Goal: Transaction & Acquisition: Book appointment/travel/reservation

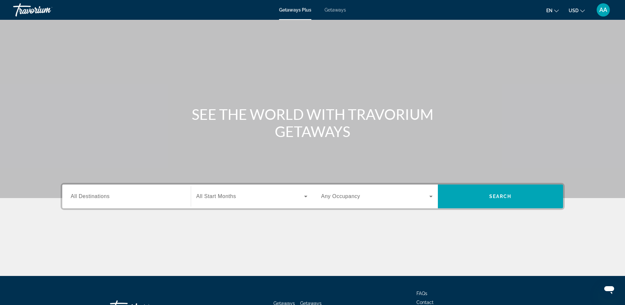
click at [113, 197] on input "Destination All Destinations" at bounding box center [126, 197] width 111 height 8
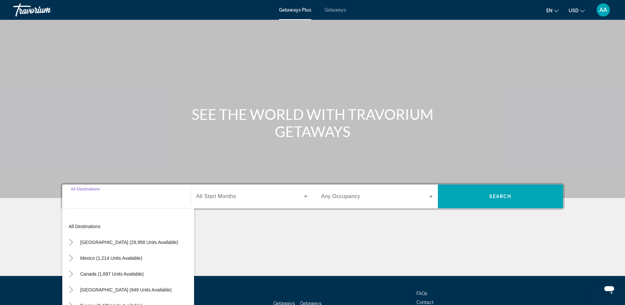
scroll to position [52, 0]
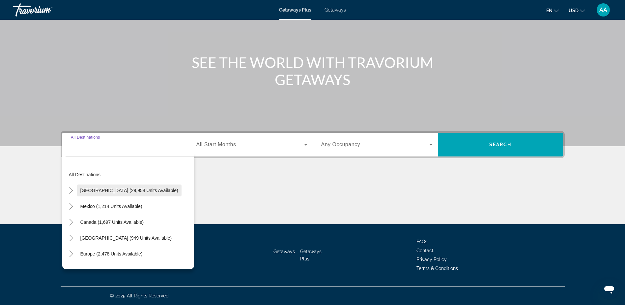
click at [118, 188] on span "[GEOGRAPHIC_DATA] (29,958 units available)" at bounding box center [129, 190] width 98 height 5
type input "**********"
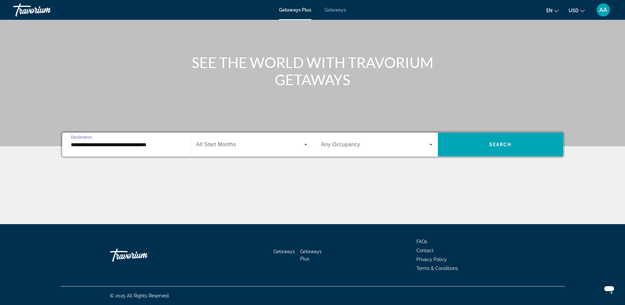
click at [238, 142] on span "Search widget" at bounding box center [250, 144] width 108 height 8
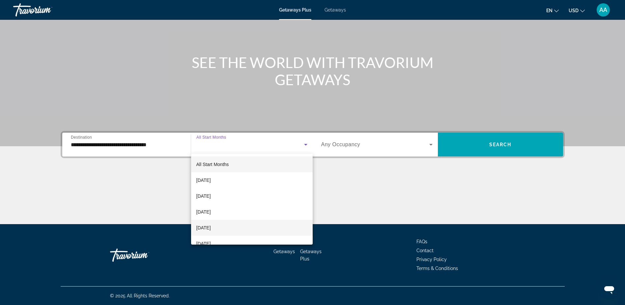
click at [211, 228] on span "[DATE]" at bounding box center [203, 228] width 15 height 8
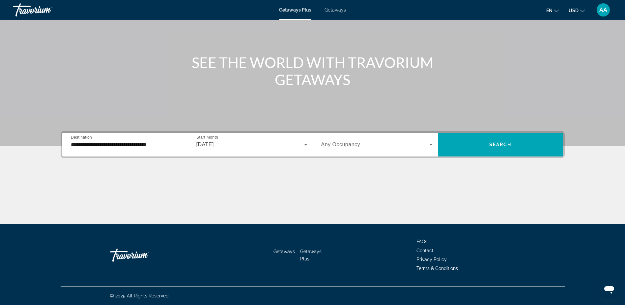
click at [346, 139] on div "Search widget" at bounding box center [376, 144] width 111 height 18
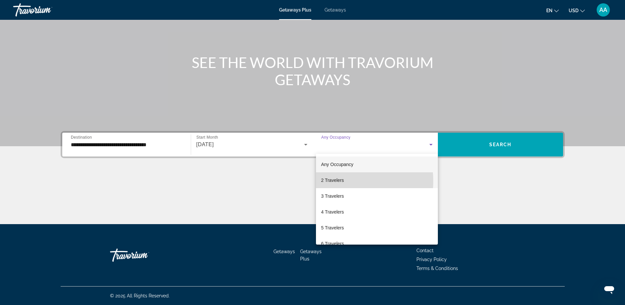
click at [332, 181] on span "2 Travelers" at bounding box center [332, 180] width 23 height 8
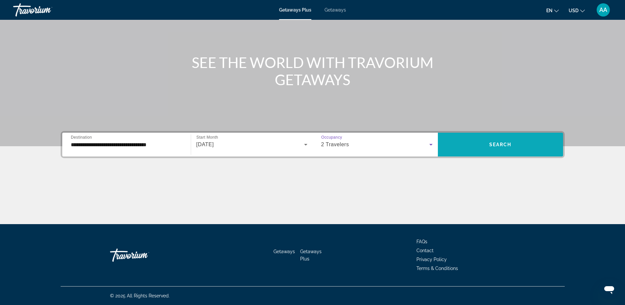
click at [485, 146] on span "Search widget" at bounding box center [500, 144] width 125 height 16
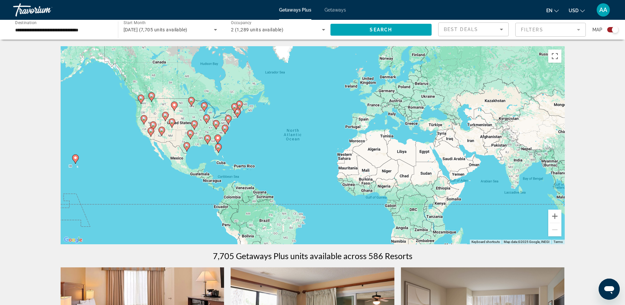
click at [543, 31] on mat-form-field "Filters" at bounding box center [551, 30] width 71 height 14
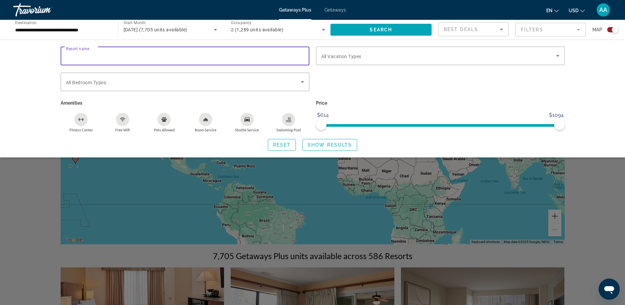
click at [124, 57] on input "Resort name" at bounding box center [185, 56] width 238 height 8
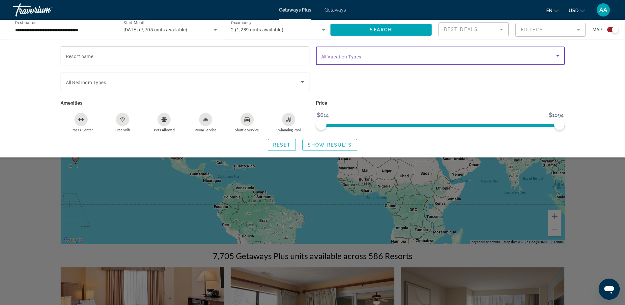
click at [364, 54] on span "Search widget" at bounding box center [438, 56] width 235 height 8
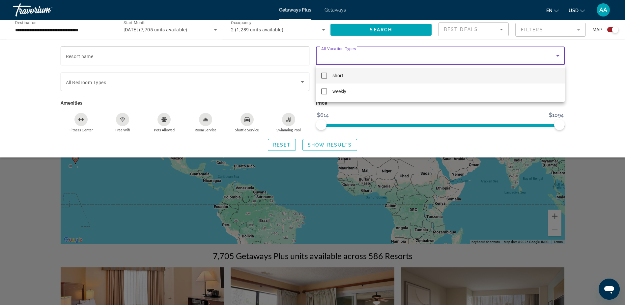
click at [364, 54] on div at bounding box center [312, 152] width 625 height 305
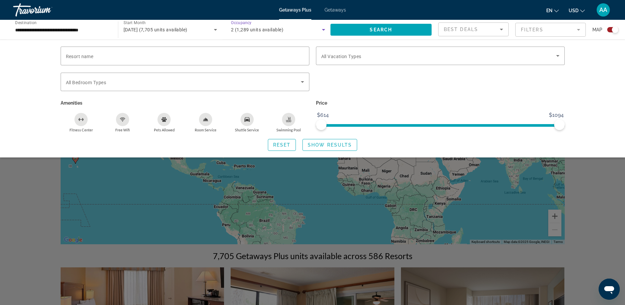
click at [322, 29] on icon "Search widget" at bounding box center [324, 30] width 8 height 8
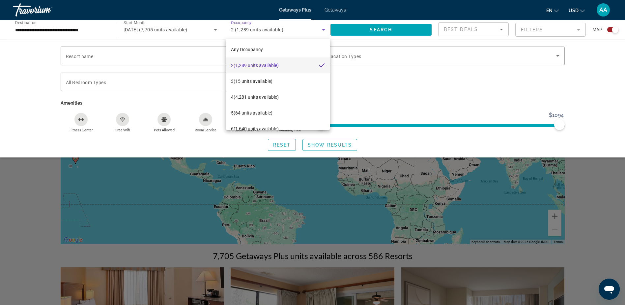
click at [322, 29] on div at bounding box center [312, 152] width 625 height 305
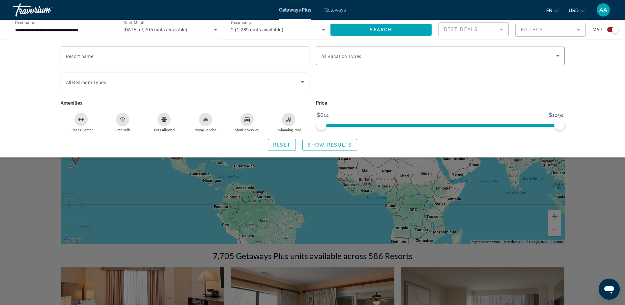
click at [322, 29] on icon "Search widget" at bounding box center [324, 30] width 8 height 8
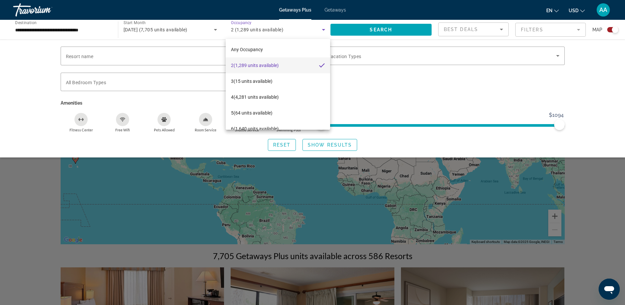
click at [322, 29] on div at bounding box center [312, 152] width 625 height 305
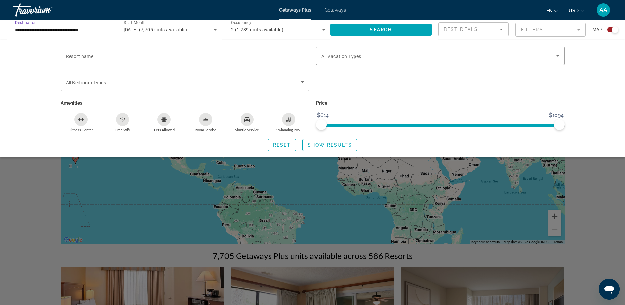
click at [66, 31] on input "**********" at bounding box center [62, 30] width 94 height 8
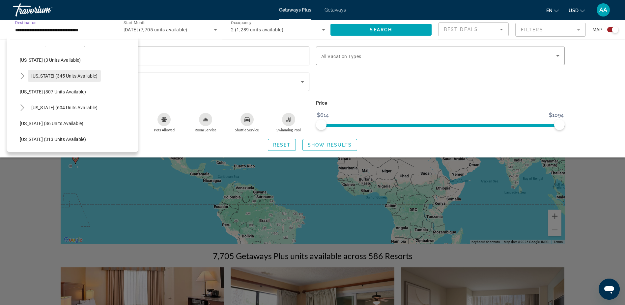
scroll to position [231, 0]
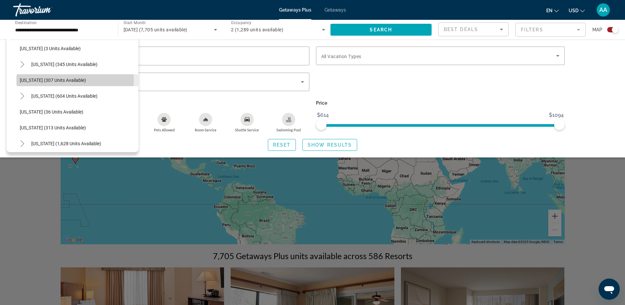
click at [53, 81] on span "[US_STATE] (307 units available)" at bounding box center [53, 79] width 66 height 5
type input "**********"
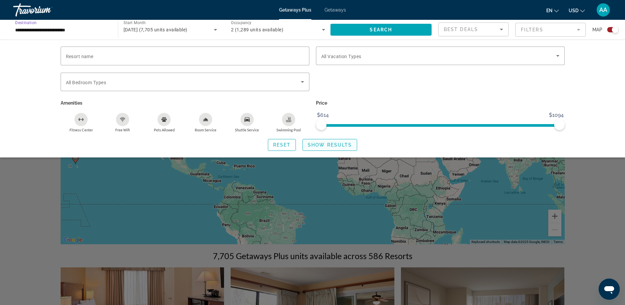
click at [328, 143] on span "Show Results" at bounding box center [330, 144] width 44 height 5
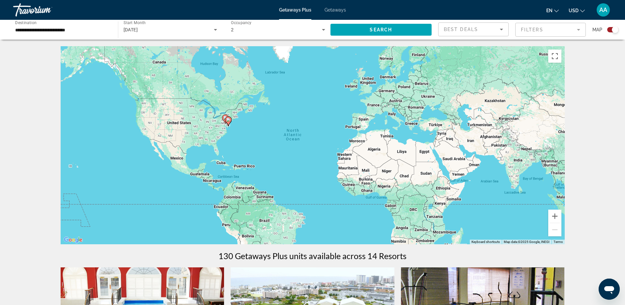
click at [334, 10] on span "Getaways" at bounding box center [335, 9] width 21 height 5
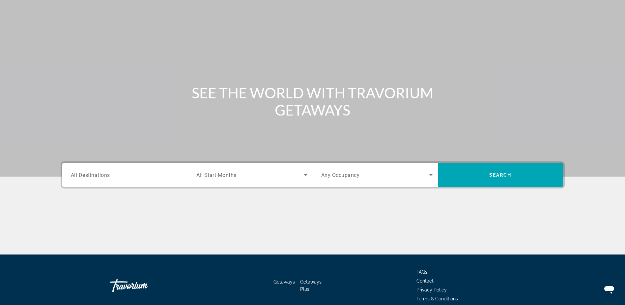
scroll to position [33, 0]
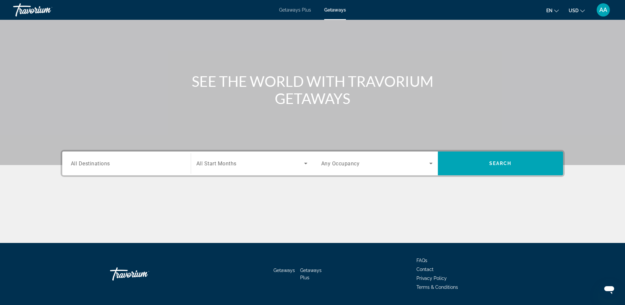
click at [146, 171] on div "Search widget" at bounding box center [126, 163] width 111 height 19
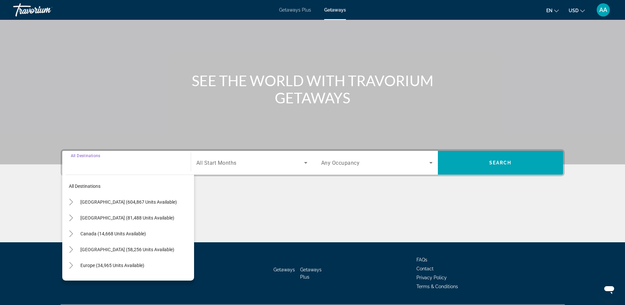
scroll to position [52, 0]
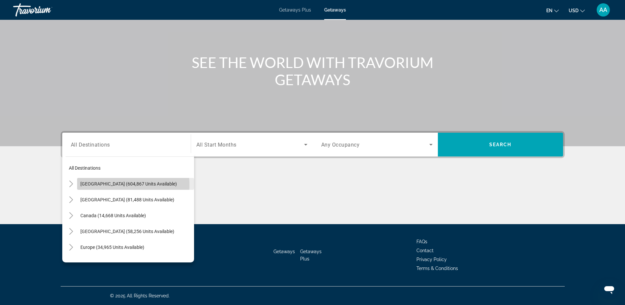
click at [124, 185] on span "[GEOGRAPHIC_DATA] (604,867 units available)" at bounding box center [128, 183] width 97 height 5
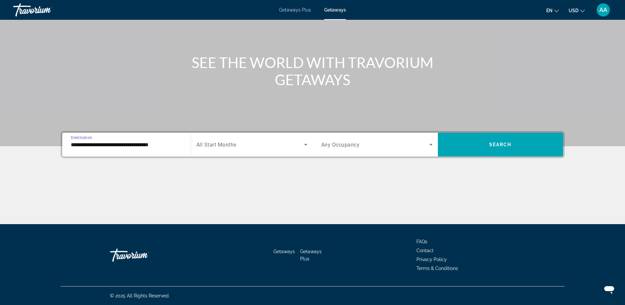
click at [252, 139] on div "Search widget" at bounding box center [251, 144] width 111 height 18
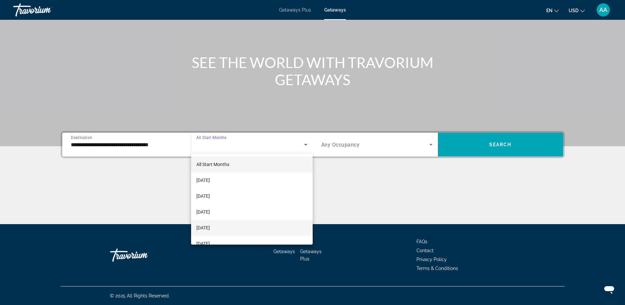
click at [210, 226] on span "[DATE]" at bounding box center [203, 228] width 14 height 8
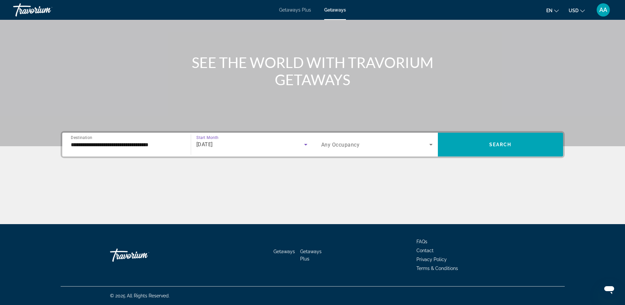
click at [147, 146] on input "**********" at bounding box center [126, 145] width 111 height 8
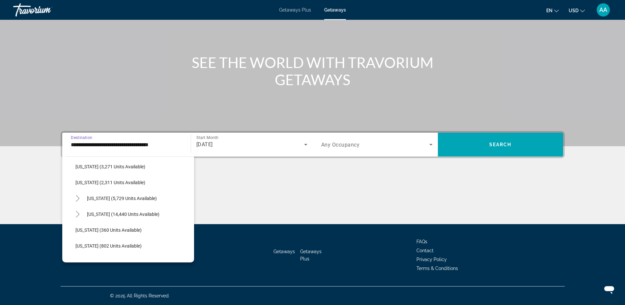
scroll to position [462, 0]
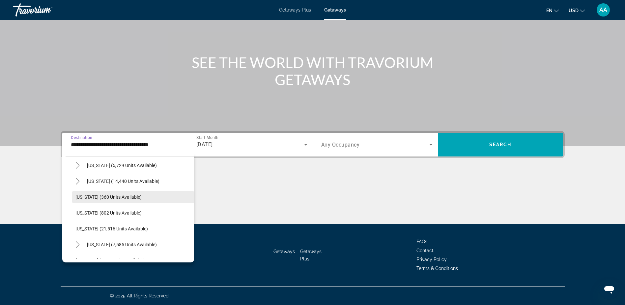
click at [87, 197] on span "[US_STATE] (360 units available)" at bounding box center [109, 196] width 66 height 5
type input "**********"
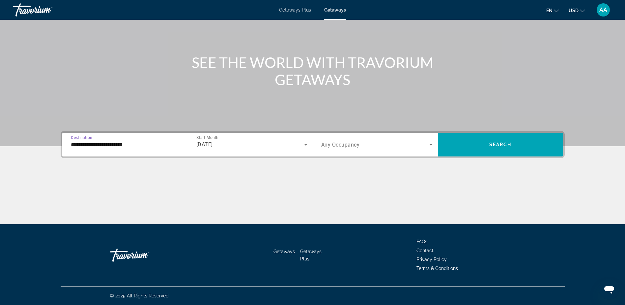
click at [413, 144] on span "Search widget" at bounding box center [375, 144] width 108 height 8
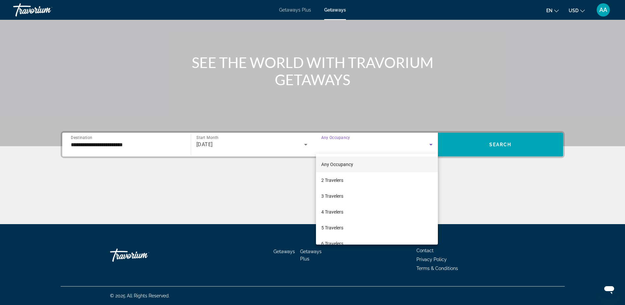
click at [413, 144] on div at bounding box center [312, 152] width 625 height 305
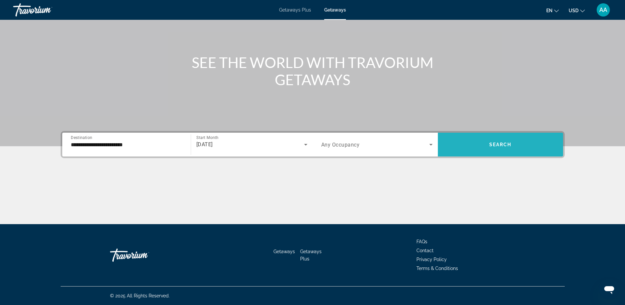
click at [494, 141] on span "Search widget" at bounding box center [500, 144] width 125 height 16
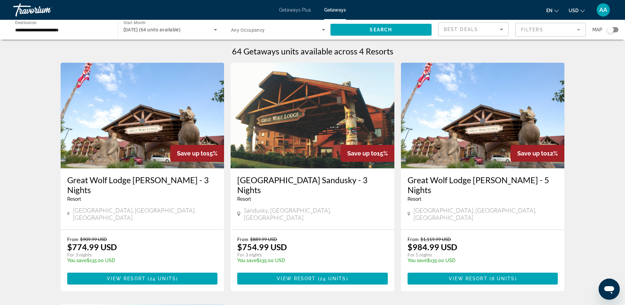
click at [68, 27] on input "**********" at bounding box center [62, 30] width 94 height 8
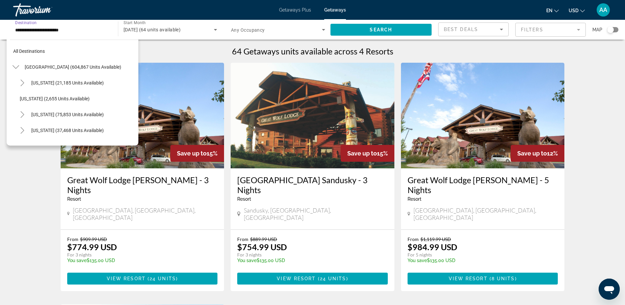
scroll to position [451, 0]
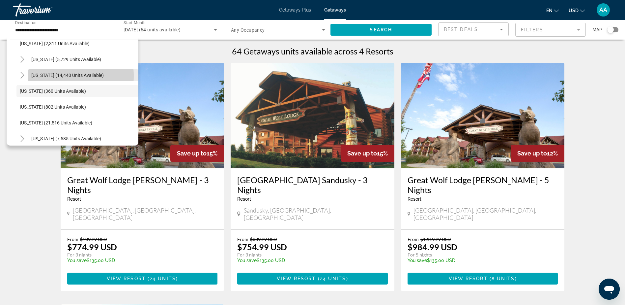
click at [58, 76] on span "[US_STATE] (14,440 units available)" at bounding box center [67, 75] width 73 height 5
type input "**********"
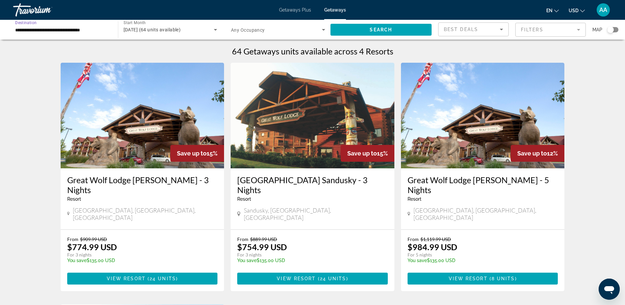
click at [206, 25] on div "[DATE] (64 units available)" at bounding box center [171, 29] width 94 height 18
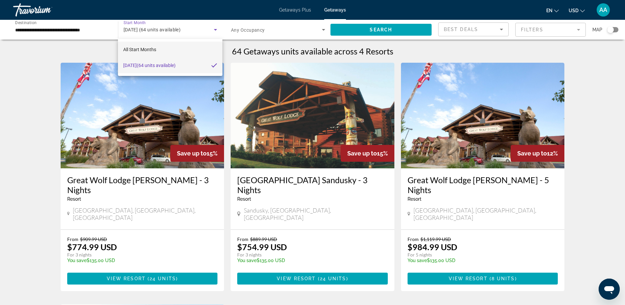
click at [164, 49] on mat-option "All Start Months" at bounding box center [170, 50] width 104 height 16
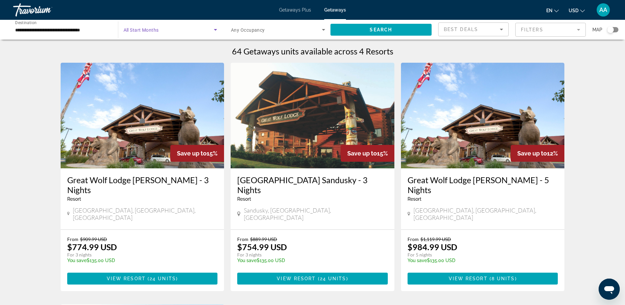
click at [171, 28] on span "Search widget" at bounding box center [169, 30] width 91 height 8
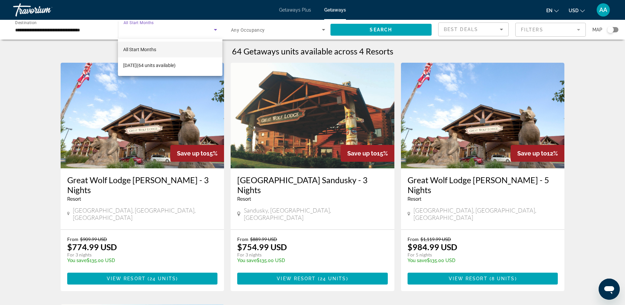
click at [171, 28] on div at bounding box center [312, 152] width 625 height 305
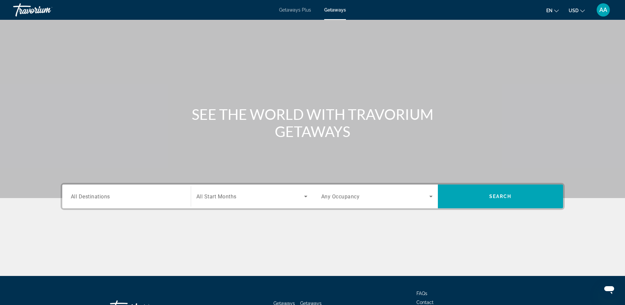
click at [112, 198] on input "Destination All Destinations" at bounding box center [126, 197] width 111 height 8
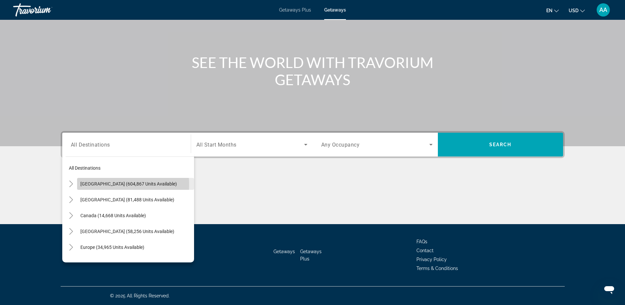
click at [106, 184] on span "[GEOGRAPHIC_DATA] (604,867 units available)" at bounding box center [128, 183] width 97 height 5
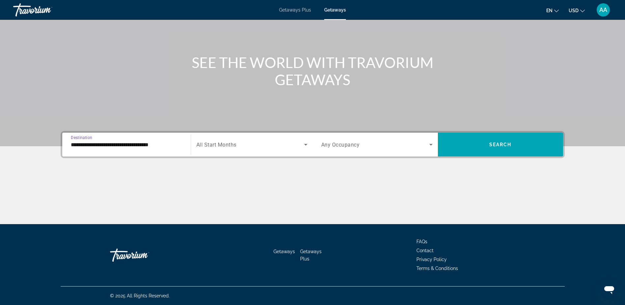
click at [139, 147] on input "**********" at bounding box center [126, 145] width 111 height 8
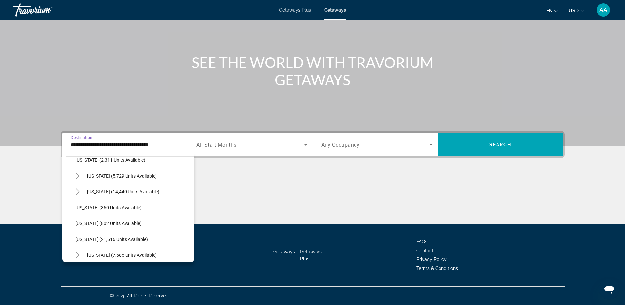
scroll to position [462, 0]
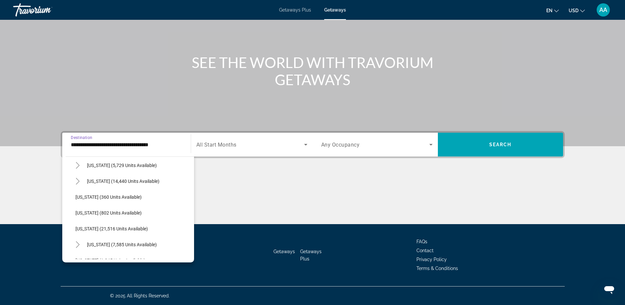
click at [101, 181] on span "[US_STATE] (14,440 units available)" at bounding box center [123, 180] width 73 height 5
type input "**********"
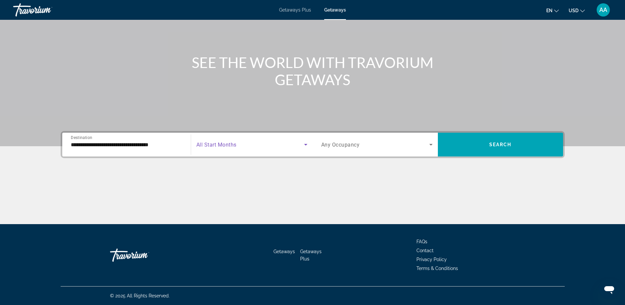
click at [248, 141] on span "Search widget" at bounding box center [250, 144] width 108 height 8
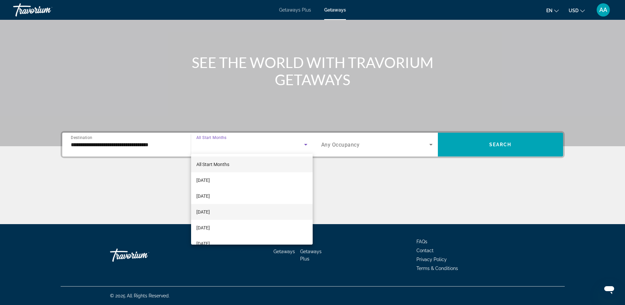
click at [210, 212] on span "[DATE]" at bounding box center [203, 212] width 14 height 8
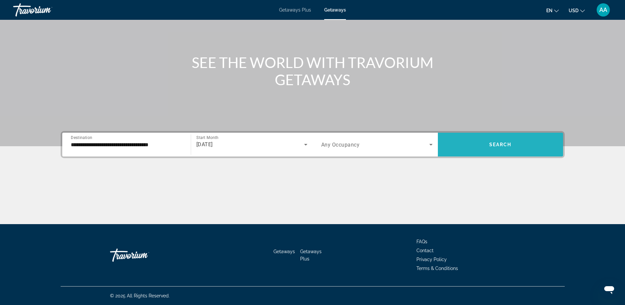
click at [509, 143] on span "Search" at bounding box center [501, 144] width 22 height 5
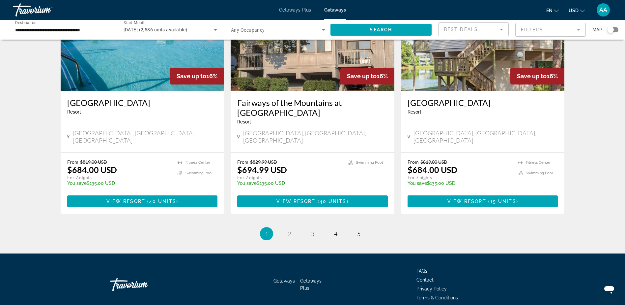
scroll to position [792, 0]
click at [292, 227] on link "page 2" at bounding box center [290, 233] width 12 height 12
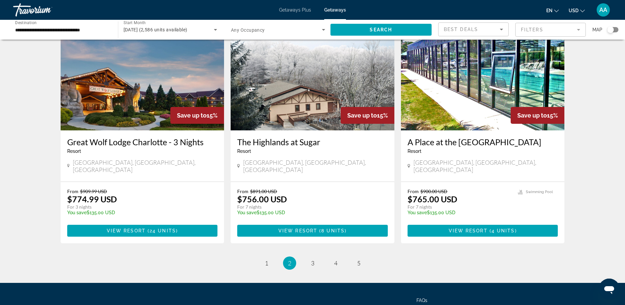
scroll to position [772, 0]
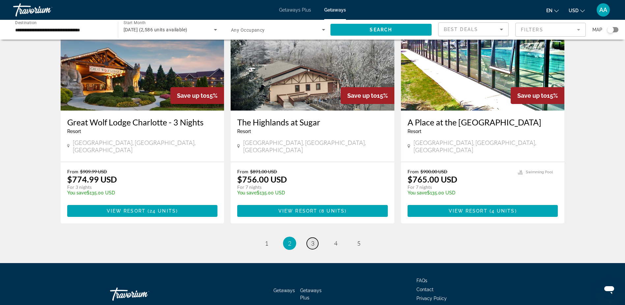
click at [310, 237] on link "page 3" at bounding box center [313, 243] width 12 height 12
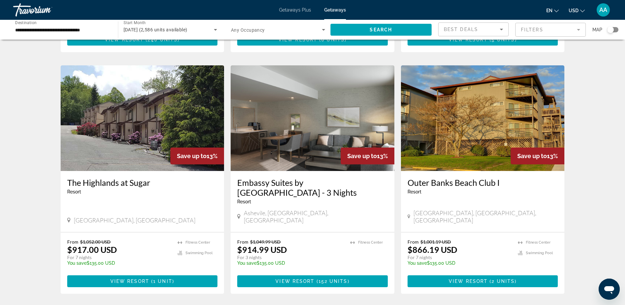
scroll to position [593, 0]
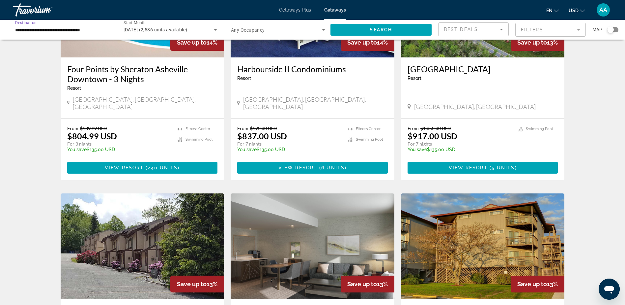
click at [59, 26] on input "**********" at bounding box center [62, 30] width 94 height 8
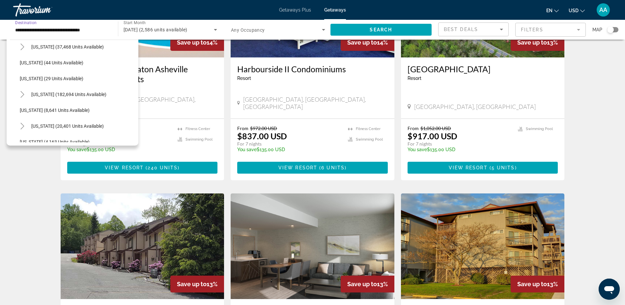
scroll to position [72, 0]
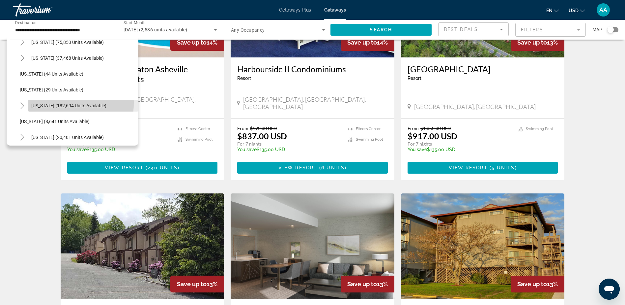
click at [47, 103] on span "[US_STATE] (182,694 units available)" at bounding box center [68, 105] width 75 height 5
type input "**********"
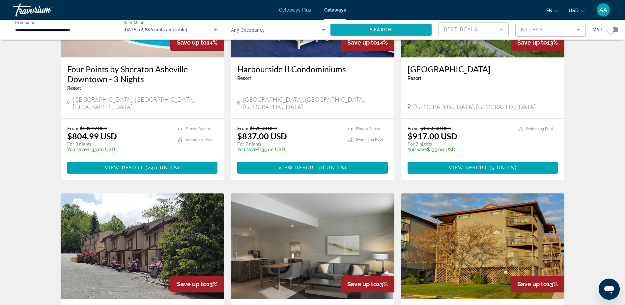
click at [393, 28] on span "Search widget" at bounding box center [382, 30] width 102 height 16
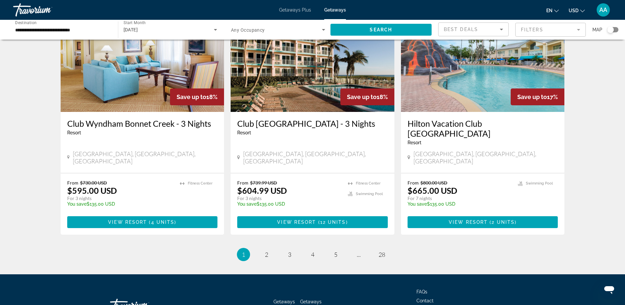
scroll to position [782, 0]
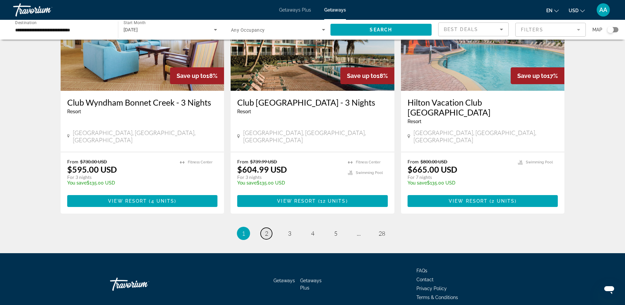
click at [266, 229] on span "2" at bounding box center [266, 232] width 3 height 7
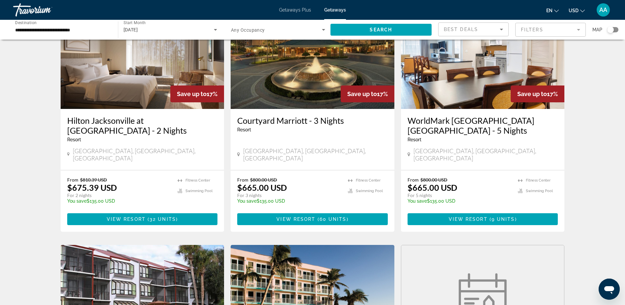
scroll to position [495, 0]
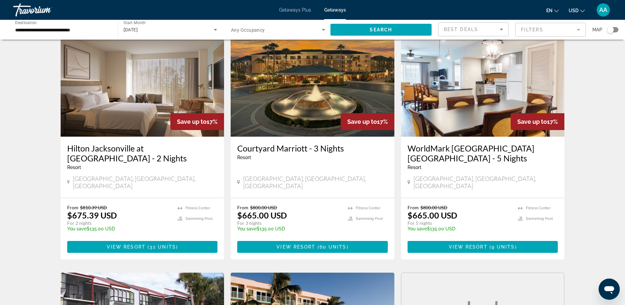
click at [484, 121] on img "Main content" at bounding box center [483, 84] width 164 height 106
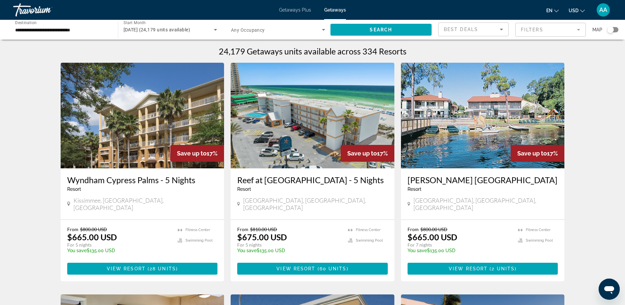
click at [574, 30] on mat-form-field "Filters" at bounding box center [551, 30] width 71 height 14
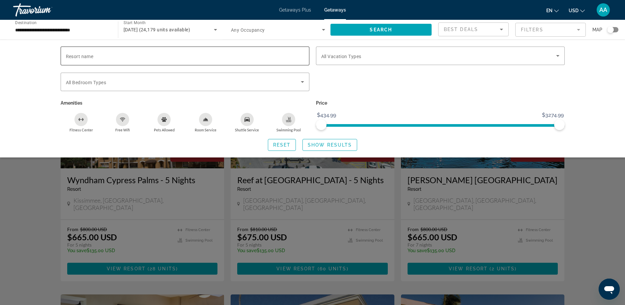
click at [126, 58] on input "Resort name" at bounding box center [185, 56] width 238 height 8
type input "********"
click at [329, 149] on span "Search widget" at bounding box center [330, 145] width 54 height 16
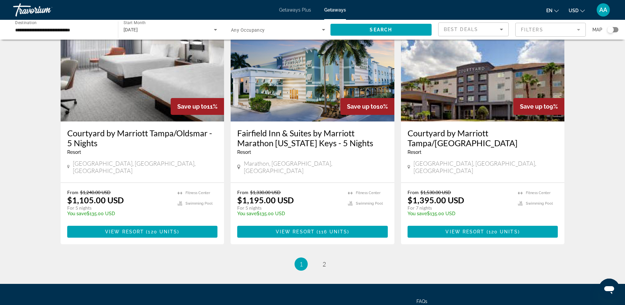
scroll to position [801, 0]
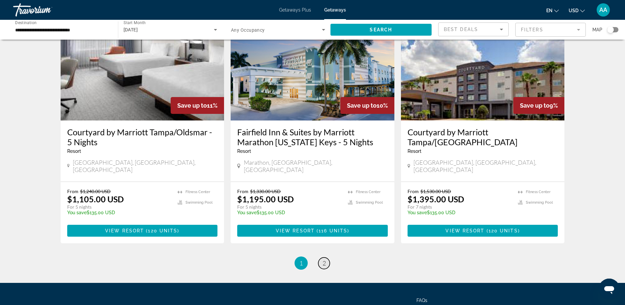
click at [322, 257] on link "page 2" at bounding box center [324, 263] width 12 height 12
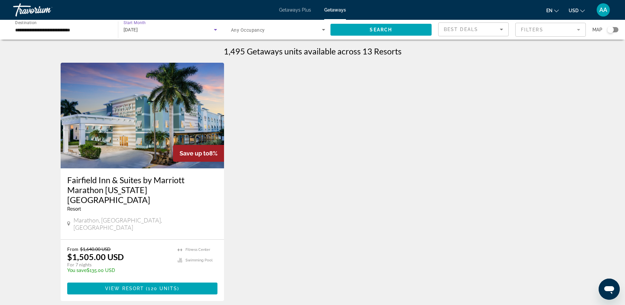
click at [171, 29] on div "[DATE]" at bounding box center [169, 30] width 91 height 8
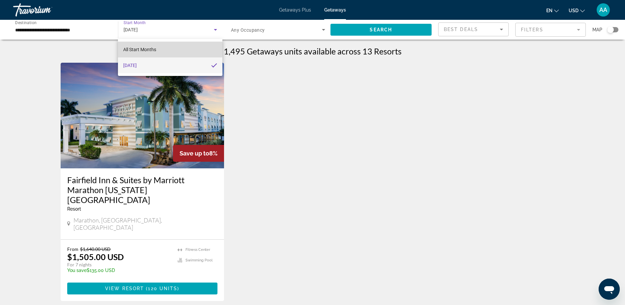
click at [148, 49] on span "All Start Months" at bounding box center [139, 49] width 33 height 5
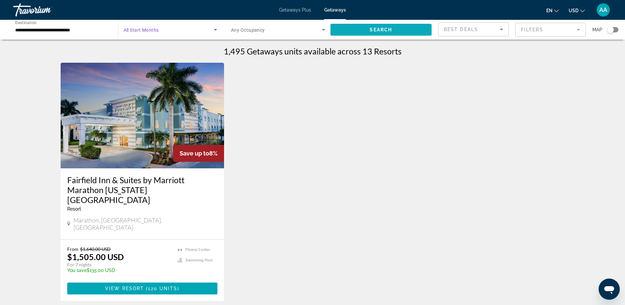
click at [393, 30] on span "Search widget" at bounding box center [382, 30] width 102 height 16
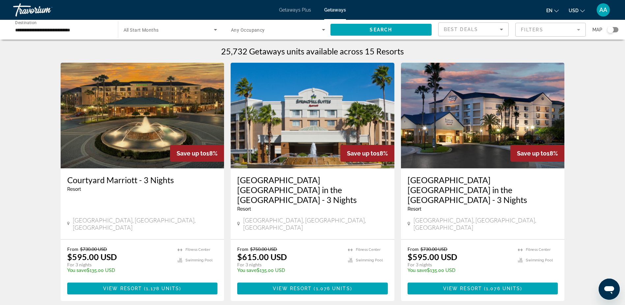
click at [190, 29] on span "Search widget" at bounding box center [169, 30] width 91 height 8
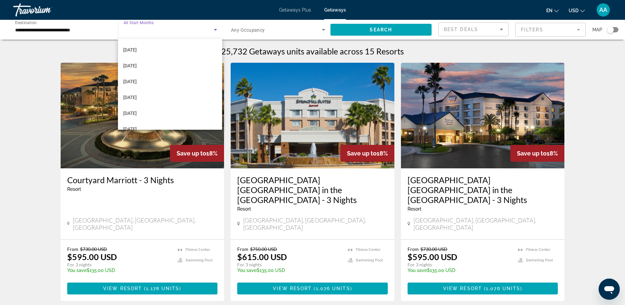
scroll to position [132, 0]
click at [136, 91] on span "[DATE]" at bounding box center [130, 92] width 14 height 8
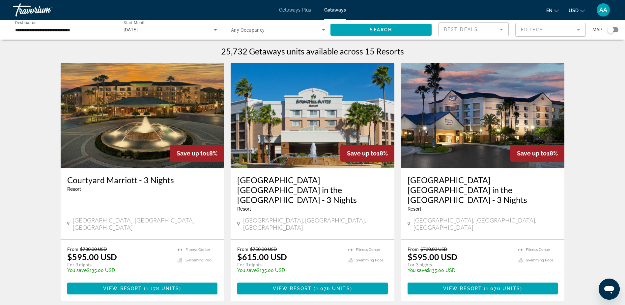
click at [578, 28] on mat-form-field "Filters" at bounding box center [551, 30] width 71 height 14
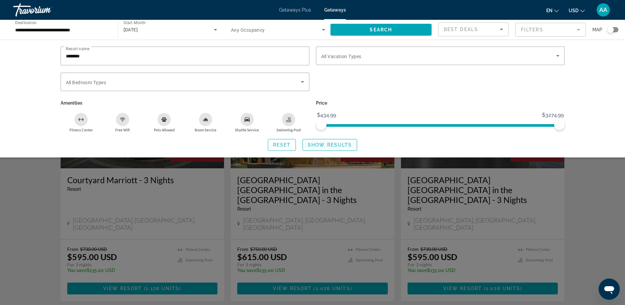
click at [325, 143] on span "Show Results" at bounding box center [330, 144] width 44 height 5
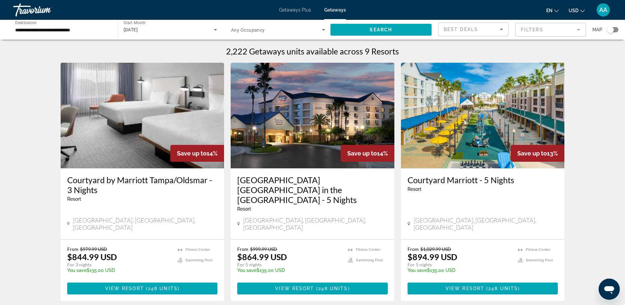
click at [291, 13] on div "Getaways Plus Getaways en English Español Français Italiano Português русский U…" at bounding box center [312, 9] width 625 height 17
click at [291, 10] on span "Getaways Plus" at bounding box center [295, 9] width 32 height 5
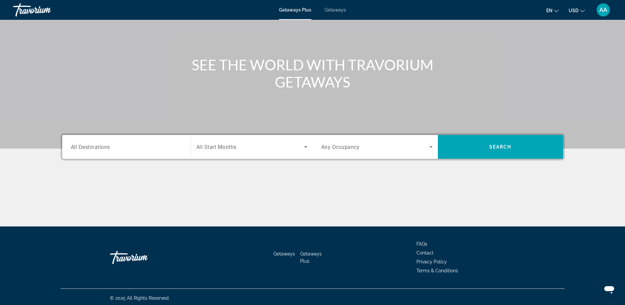
scroll to position [52, 0]
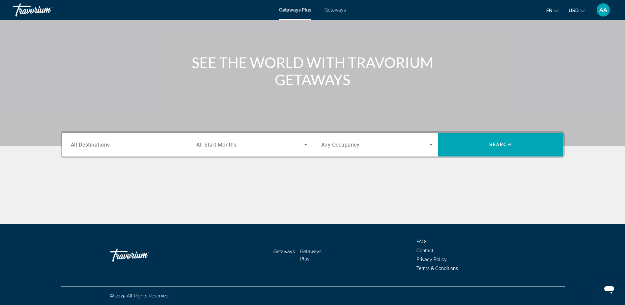
click at [116, 148] on input "Destination All Destinations" at bounding box center [126, 145] width 111 height 8
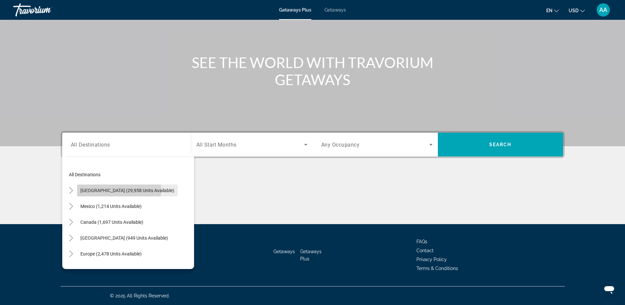
click at [100, 189] on span "[GEOGRAPHIC_DATA] (29,958 units available)" at bounding box center [127, 190] width 94 height 5
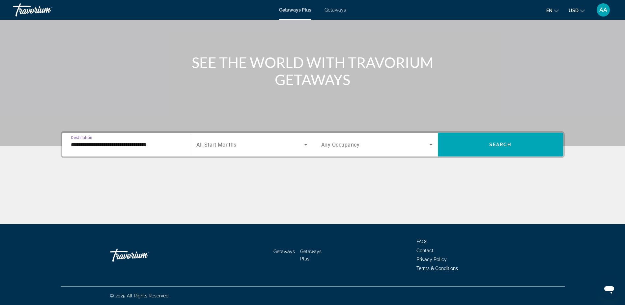
drag, startPoint x: 102, startPoint y: 143, endPoint x: 102, endPoint y: 153, distance: 9.9
click at [103, 143] on input "**********" at bounding box center [126, 145] width 111 height 8
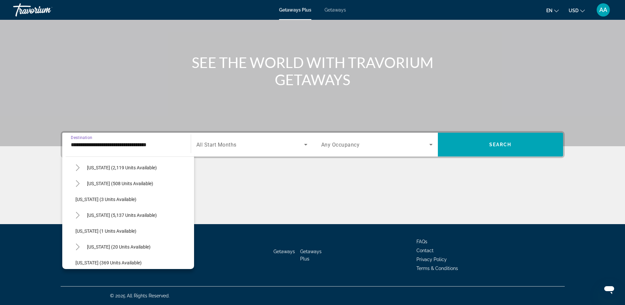
scroll to position [66, 0]
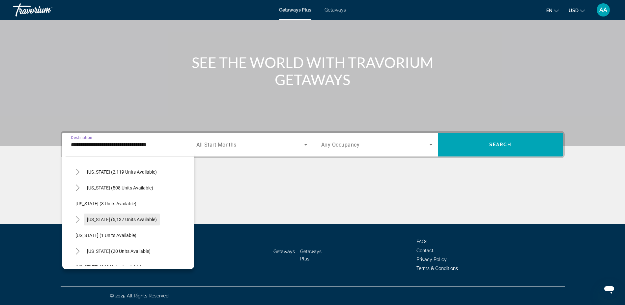
click at [95, 219] on span "[US_STATE] (5,137 units available)" at bounding box center [122, 219] width 70 height 5
type input "**********"
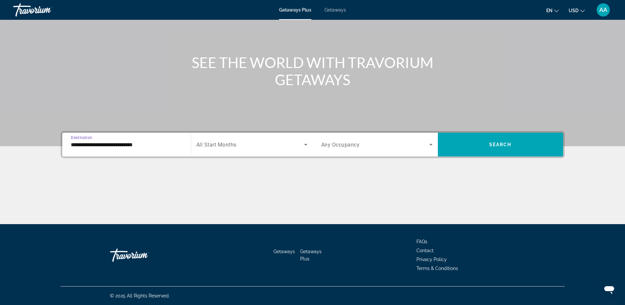
click at [251, 144] on span "Search widget" at bounding box center [250, 144] width 108 height 8
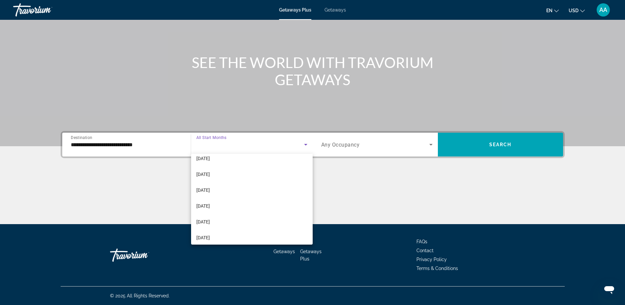
scroll to position [136, 0]
click at [210, 202] on span "[DATE]" at bounding box center [203, 202] width 14 height 8
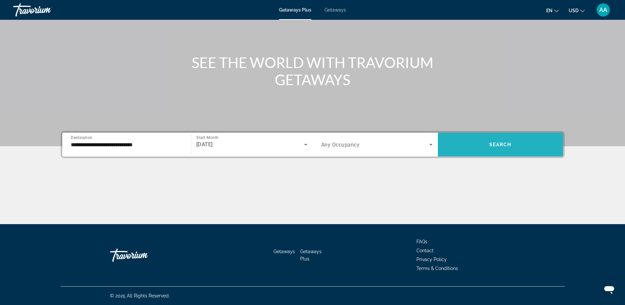
click at [496, 143] on span "Search" at bounding box center [501, 144] width 22 height 5
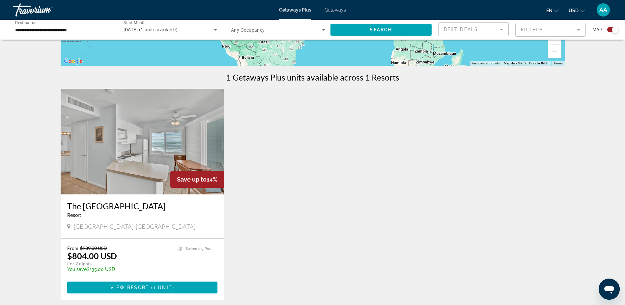
scroll to position [198, 0]
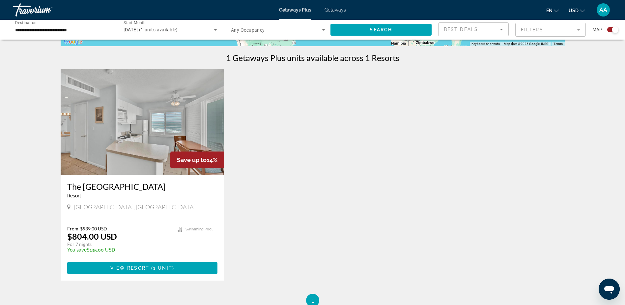
click at [156, 143] on img "Main content" at bounding box center [143, 122] width 164 height 106
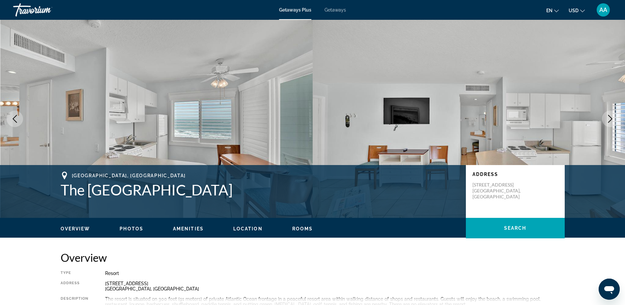
click at [609, 118] on icon "Next image" at bounding box center [611, 119] width 8 height 8
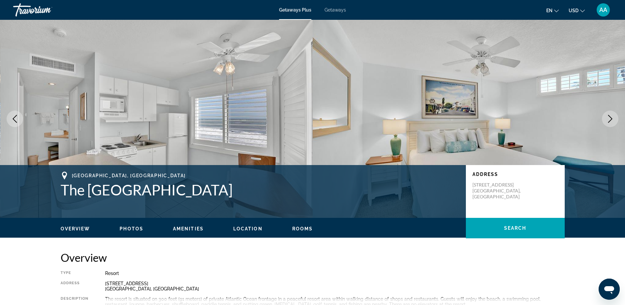
click at [609, 118] on icon "Next image" at bounding box center [611, 119] width 8 height 8
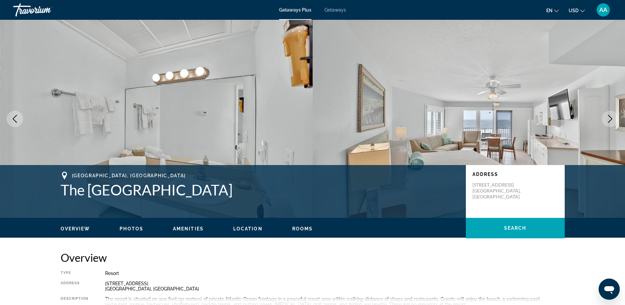
click at [609, 118] on icon "Next image" at bounding box center [611, 119] width 8 height 8
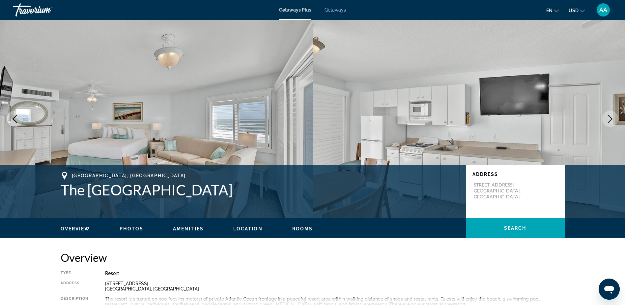
click at [609, 118] on icon "Next image" at bounding box center [611, 119] width 8 height 8
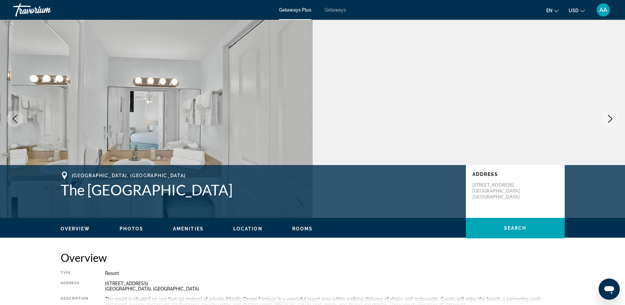
click at [609, 118] on icon "Next image" at bounding box center [611, 119] width 8 height 8
